Goal: Information Seeking & Learning: Learn about a topic

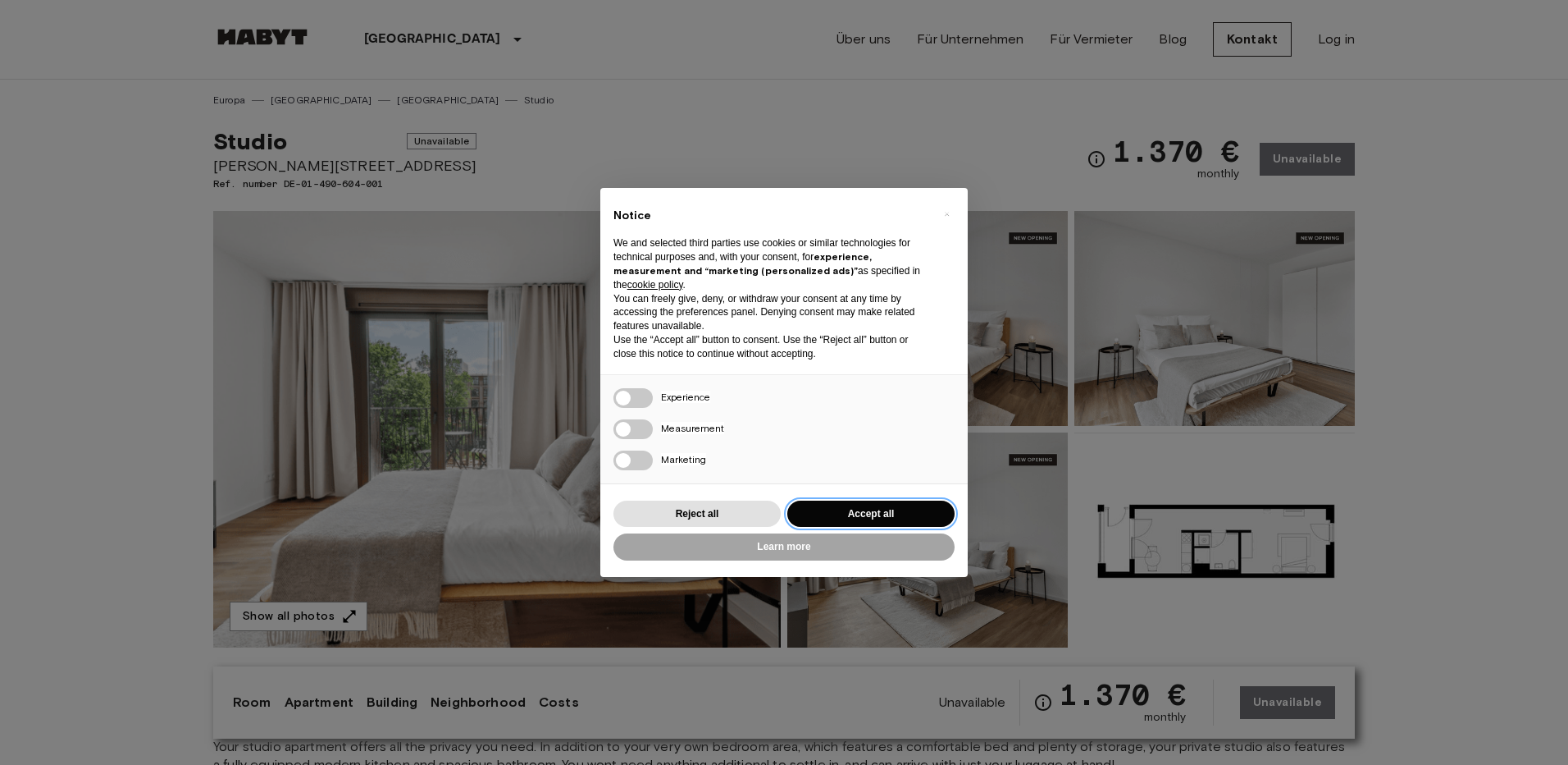
drag, startPoint x: 0, startPoint y: 0, endPoint x: 871, endPoint y: 520, distance: 1014.4
click at [871, 520] on button "Accept all" at bounding box center [870, 514] width 167 height 27
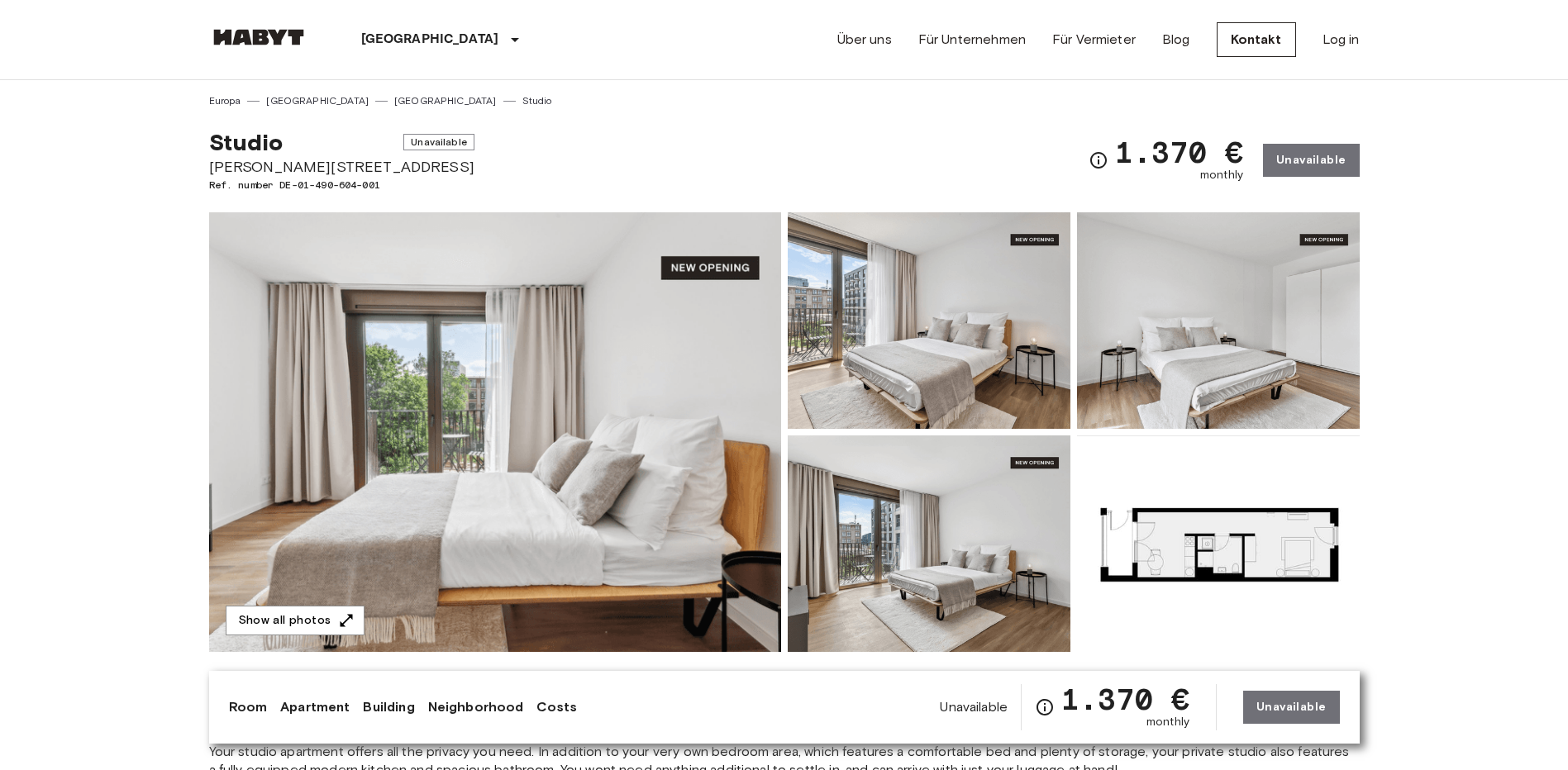
click at [664, 431] on img at bounding box center [496, 432] width 572 height 440
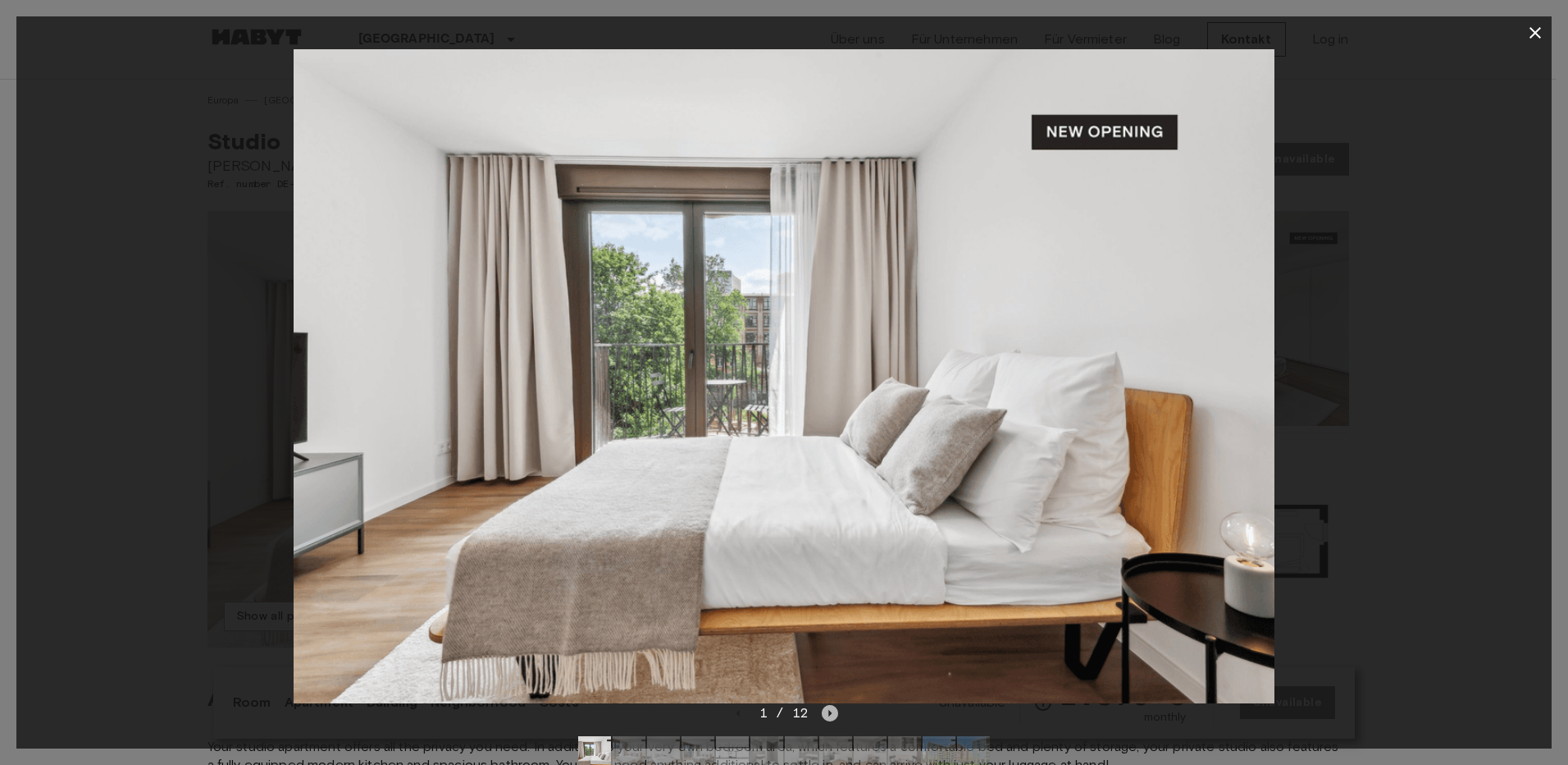
click at [832, 710] on icon "Next image" at bounding box center [829, 713] width 16 height 16
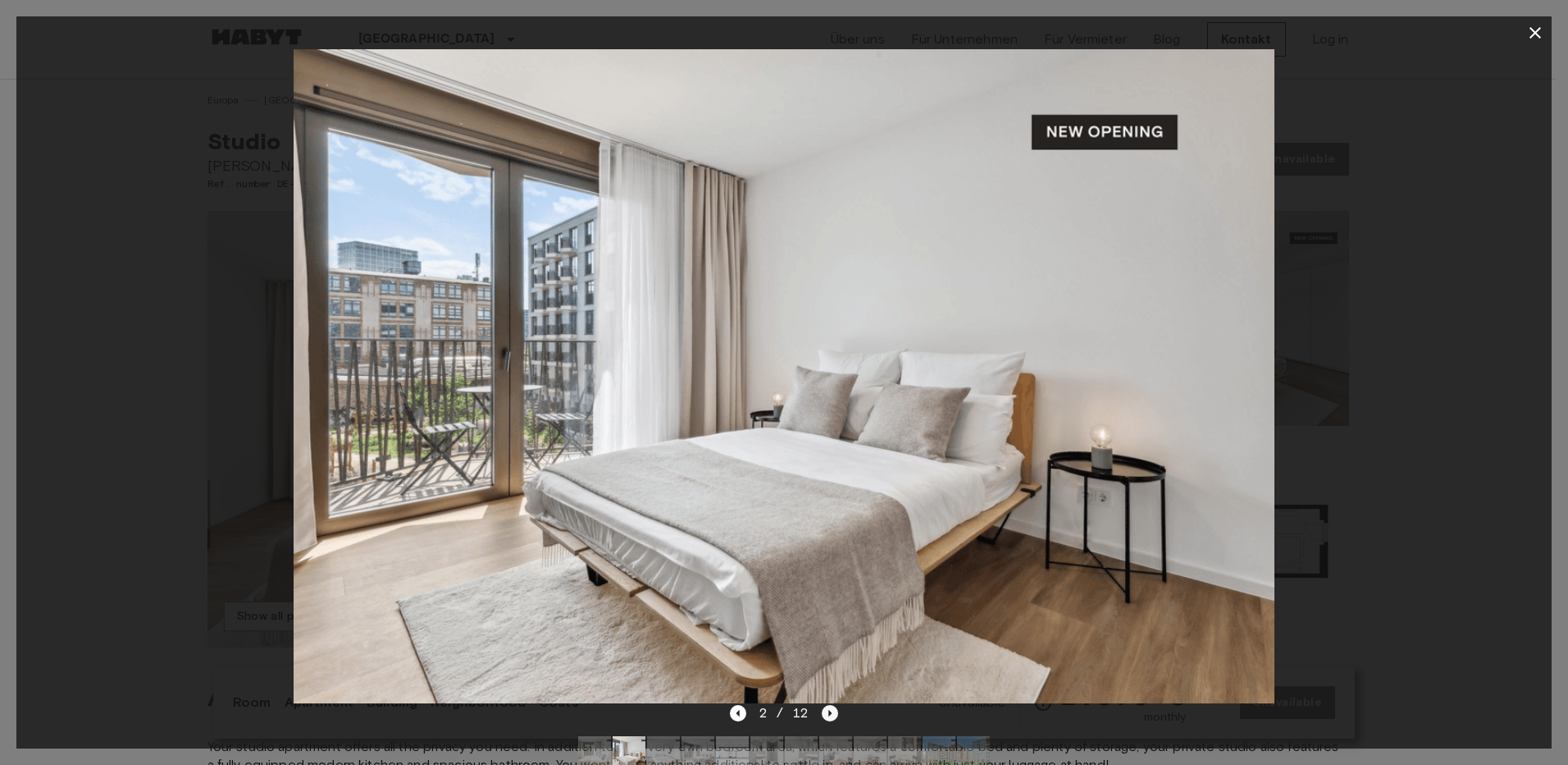
click at [832, 710] on icon "Next image" at bounding box center [829, 713] width 16 height 16
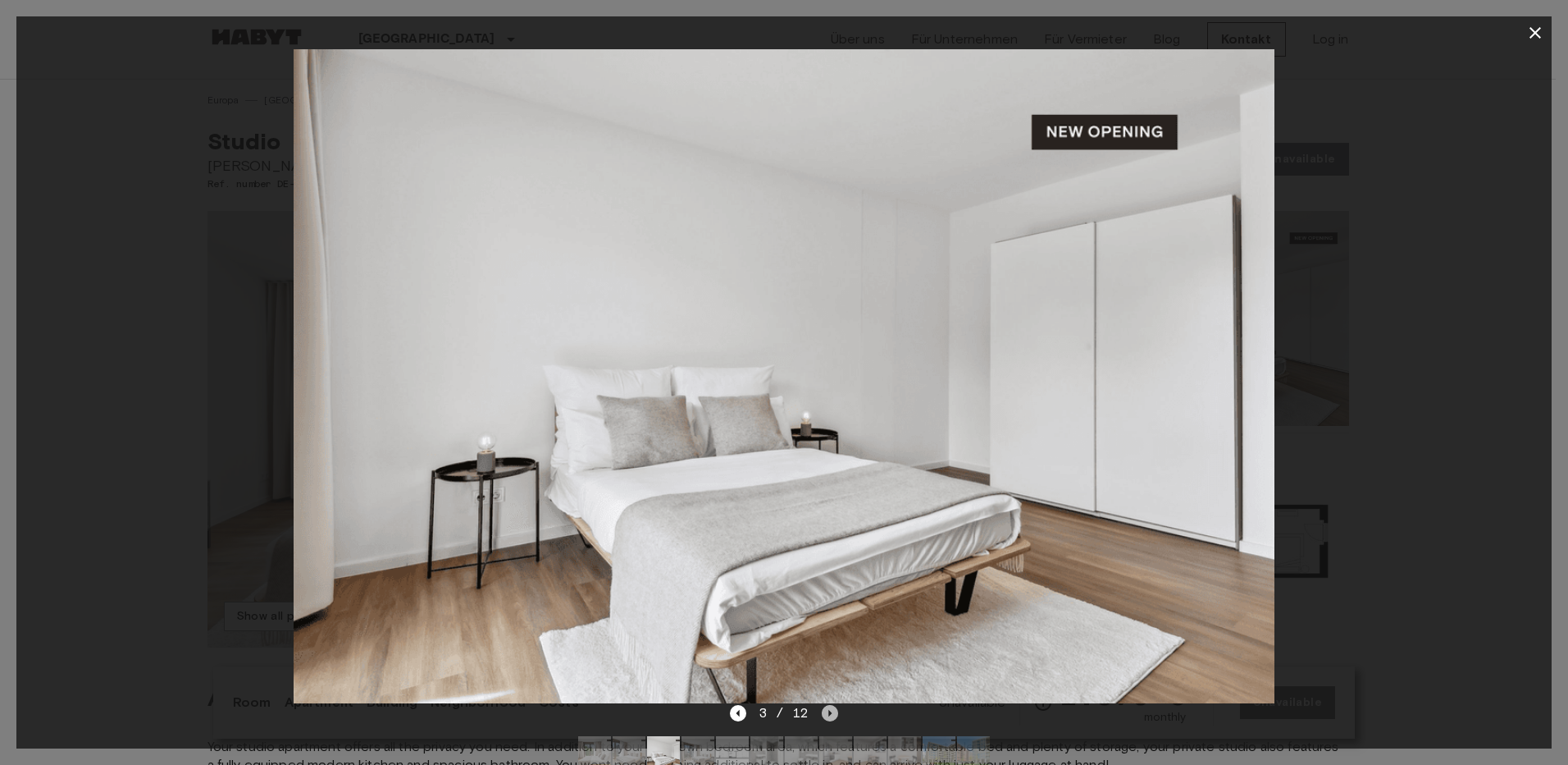
click at [832, 710] on icon "Next image" at bounding box center [829, 713] width 16 height 16
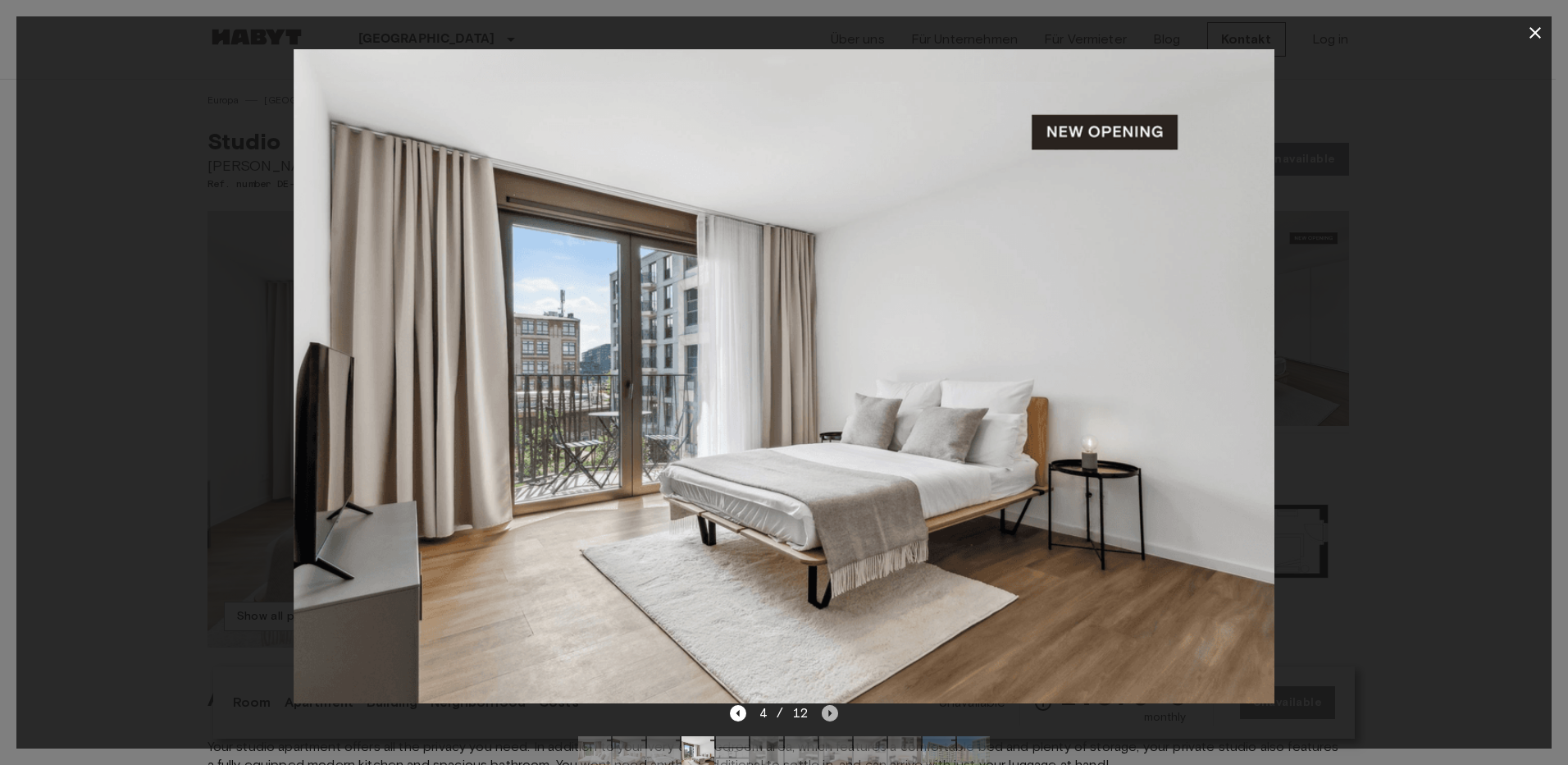
click at [832, 710] on icon "Next image" at bounding box center [829, 713] width 16 height 16
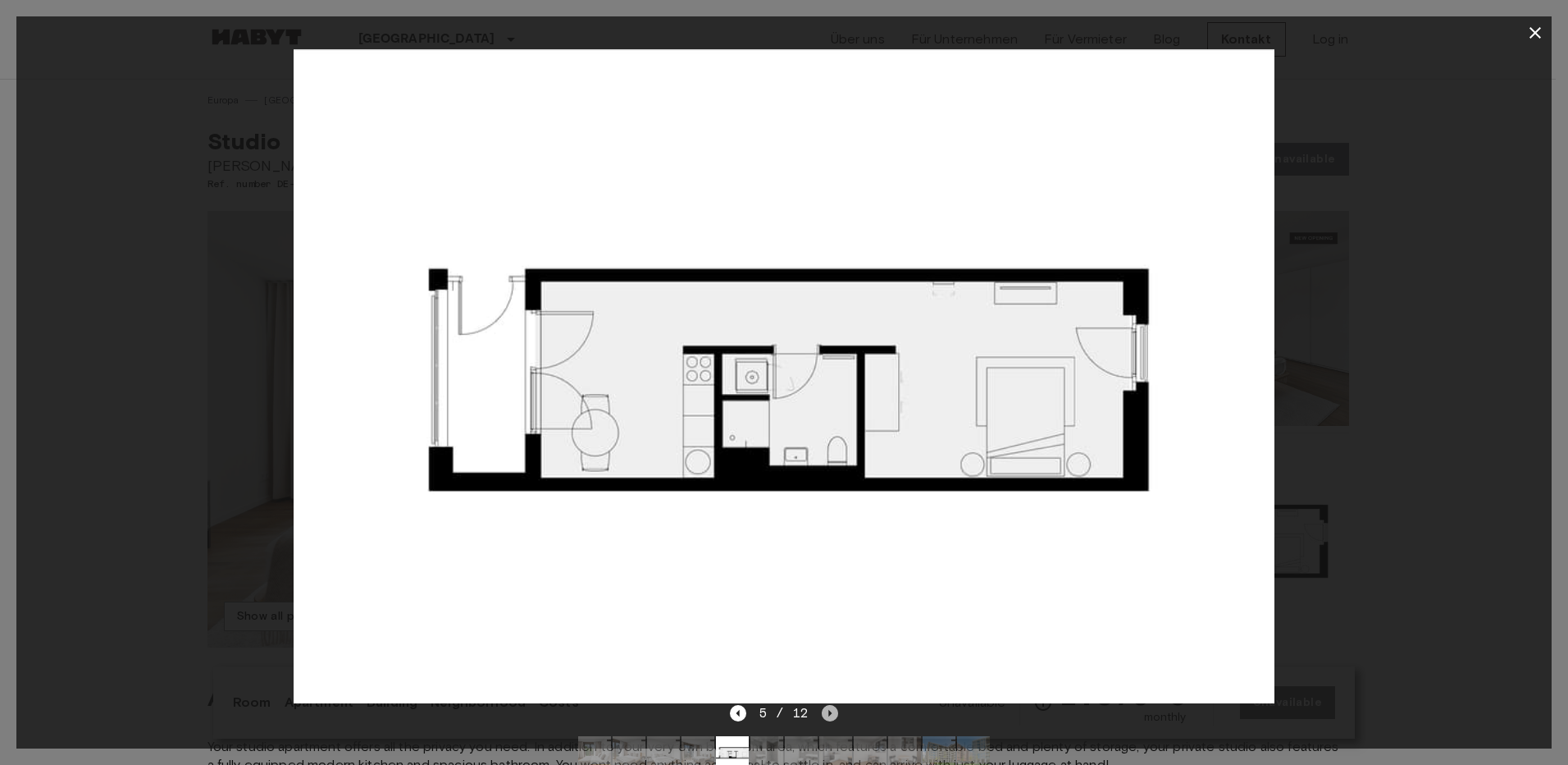
click at [832, 710] on icon "Next image" at bounding box center [829, 713] width 16 height 16
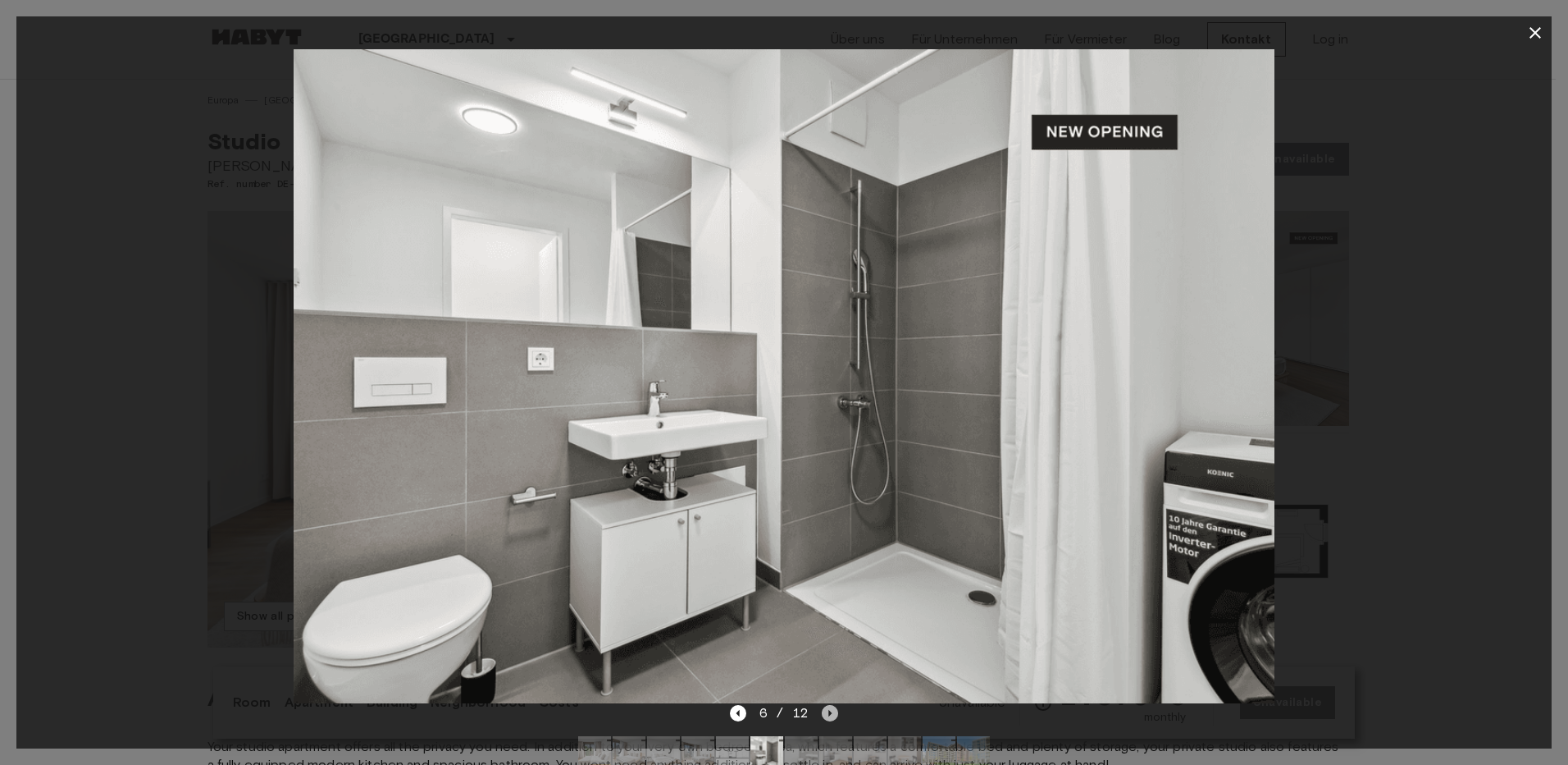
click at [832, 710] on icon "Next image" at bounding box center [829, 713] width 16 height 16
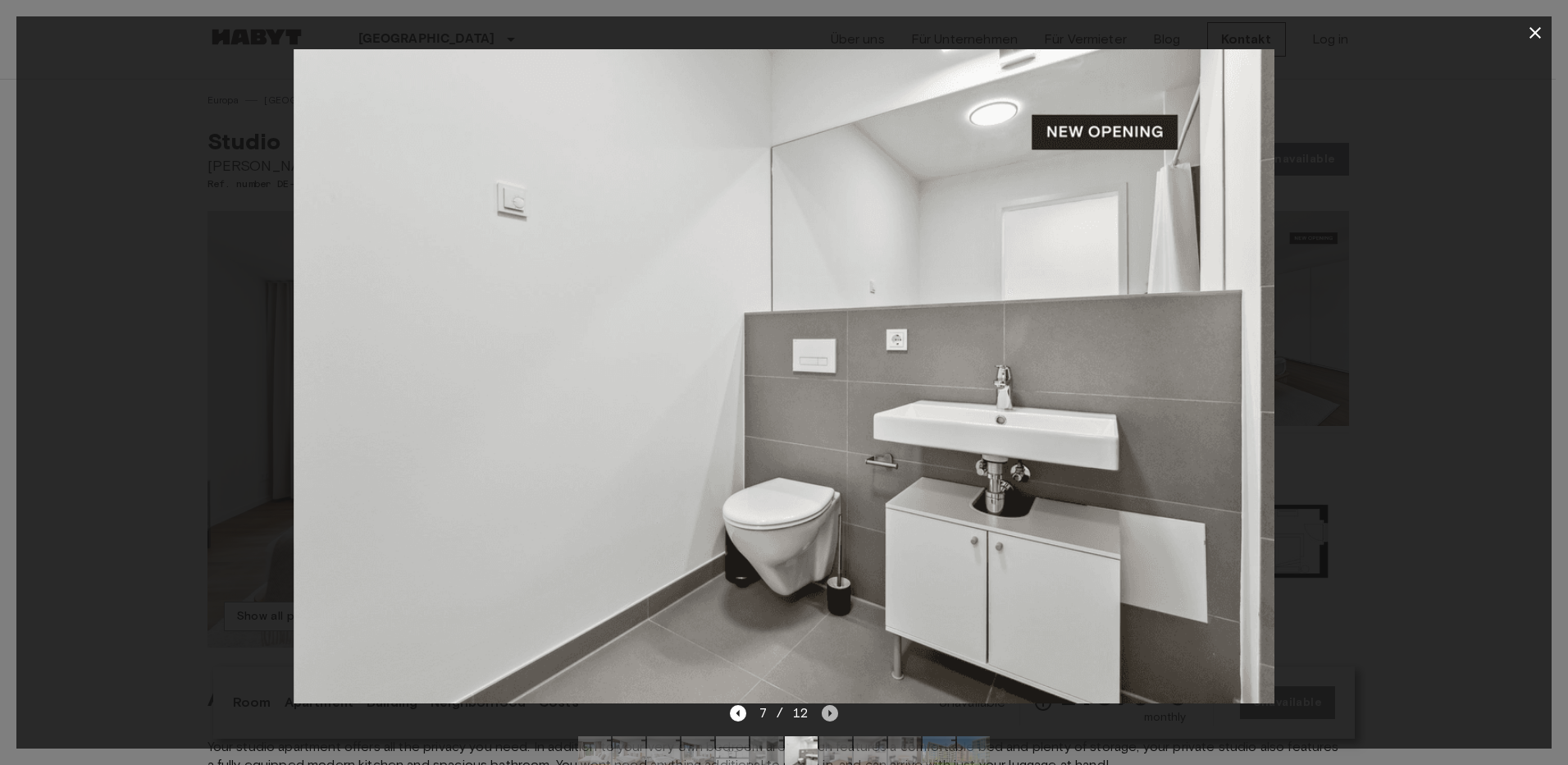
click at [832, 710] on icon "Next image" at bounding box center [829, 713] width 16 height 16
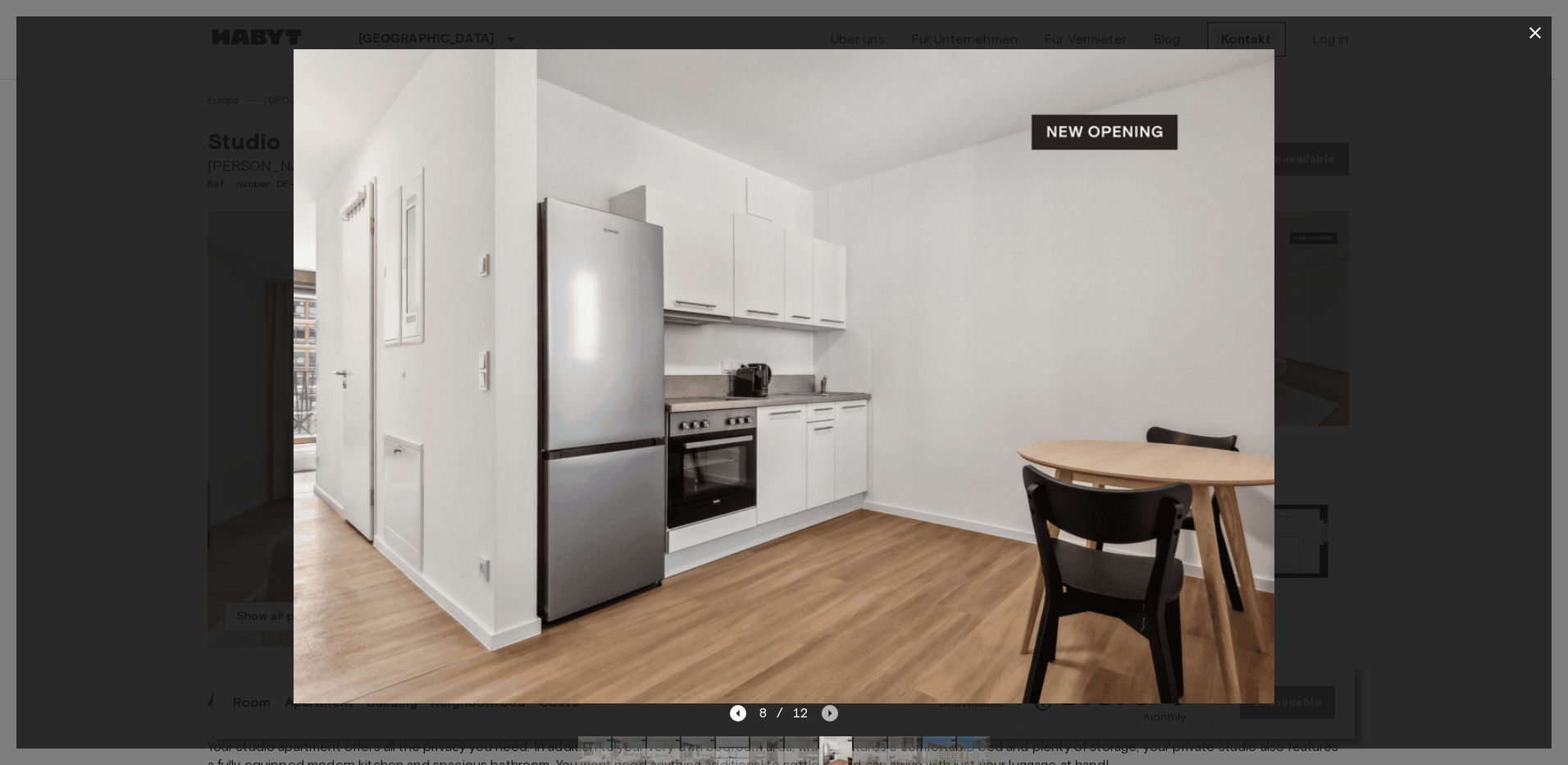
click at [832, 710] on icon "Next image" at bounding box center [829, 713] width 16 height 16
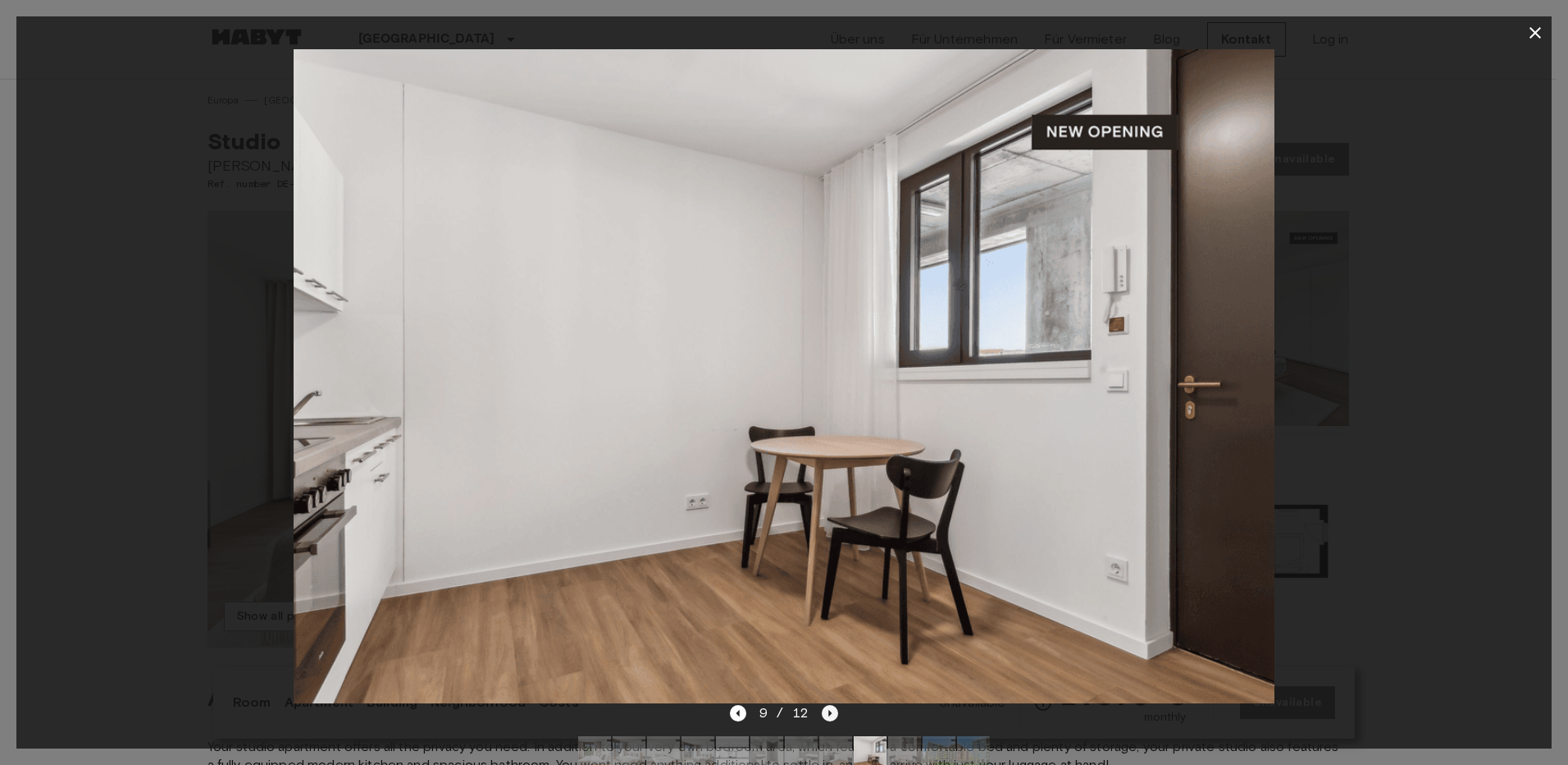
click at [832, 710] on icon "Next image" at bounding box center [829, 713] width 16 height 16
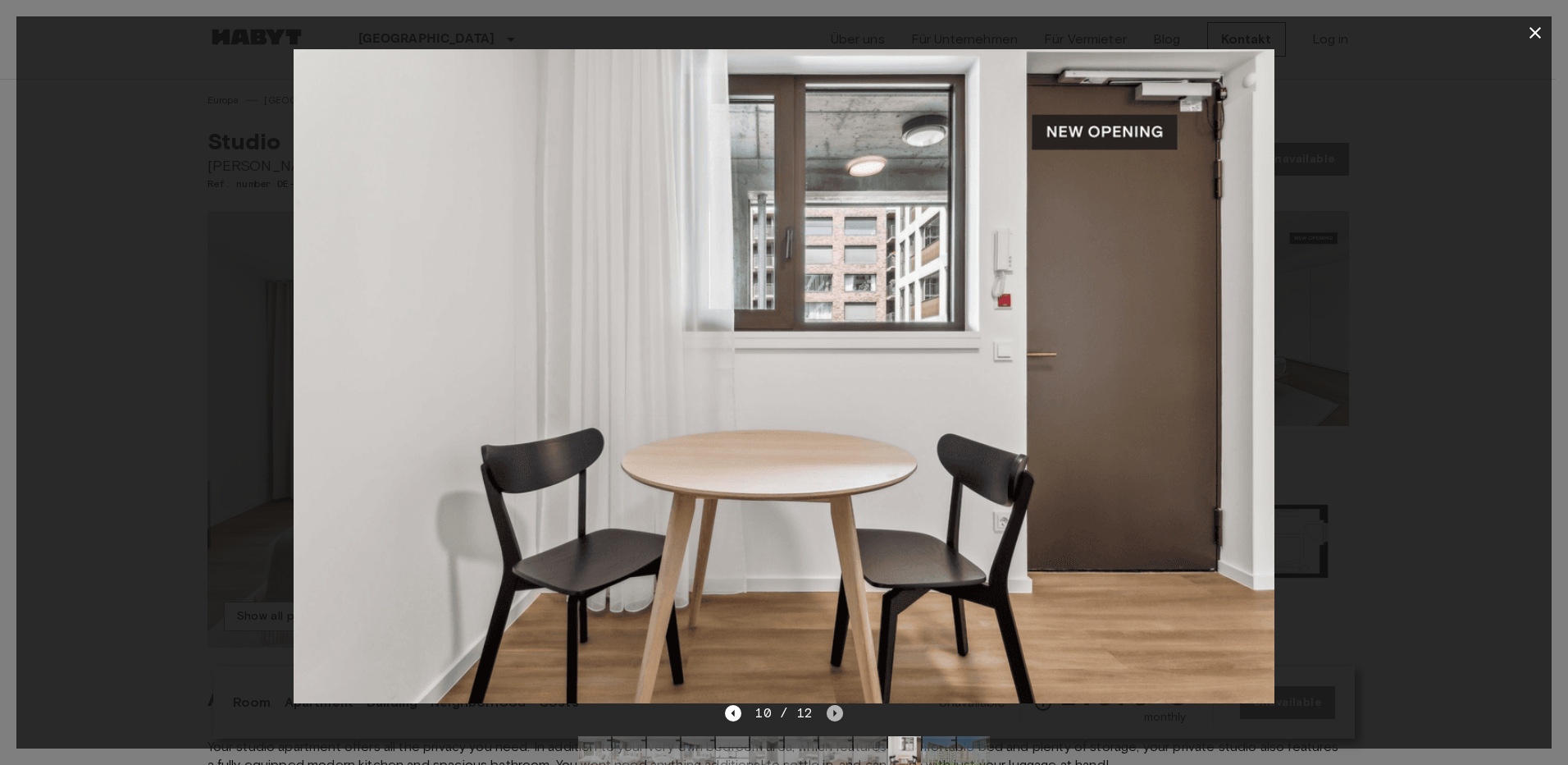
click at [832, 710] on icon "Next image" at bounding box center [835, 713] width 16 height 16
